Goal: Navigation & Orientation: Understand site structure

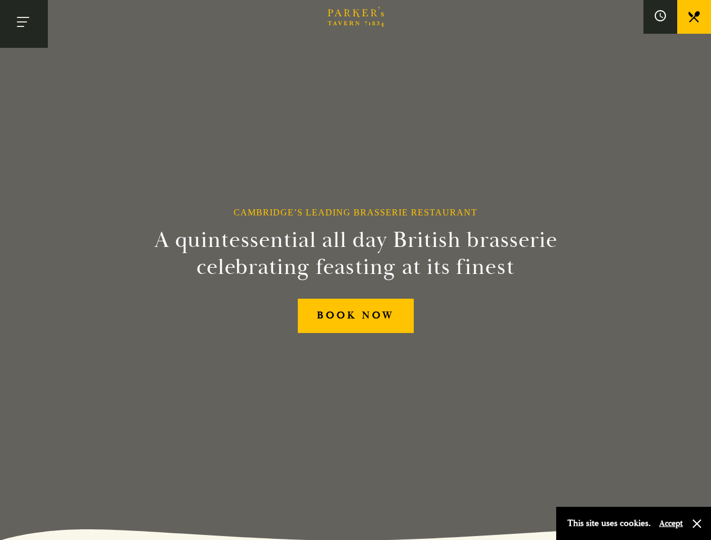
click at [355, 270] on h2 "A quintessential all day British brasserie celebrating feasting at its finest" at bounding box center [355, 254] width 513 height 54
click at [24, 24] on button "Toggle navigation" at bounding box center [24, 24] width 48 height 48
click at [660, 17] on div at bounding box center [355, 270] width 711 height 540
click at [670, 524] on button "Accept" at bounding box center [671, 523] width 24 height 11
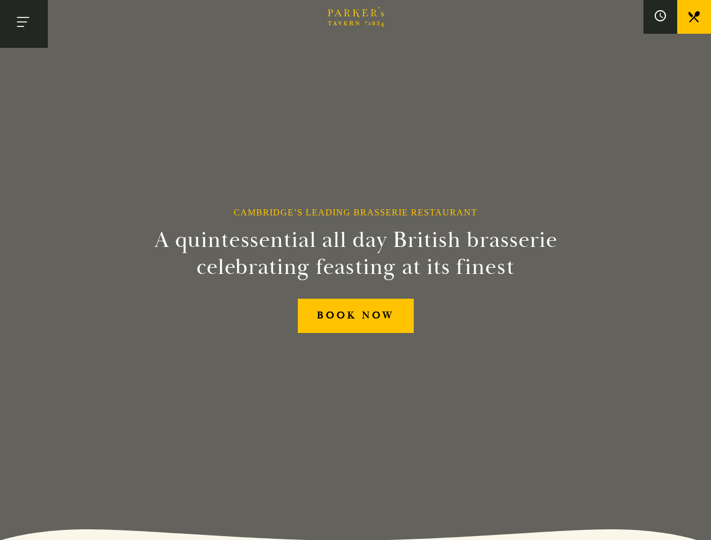
click at [697, 524] on section "Cambridge’s Leading Brasserie Restaurant A quintessential all day British brass…" at bounding box center [355, 270] width 711 height 540
